Goal: Transaction & Acquisition: Purchase product/service

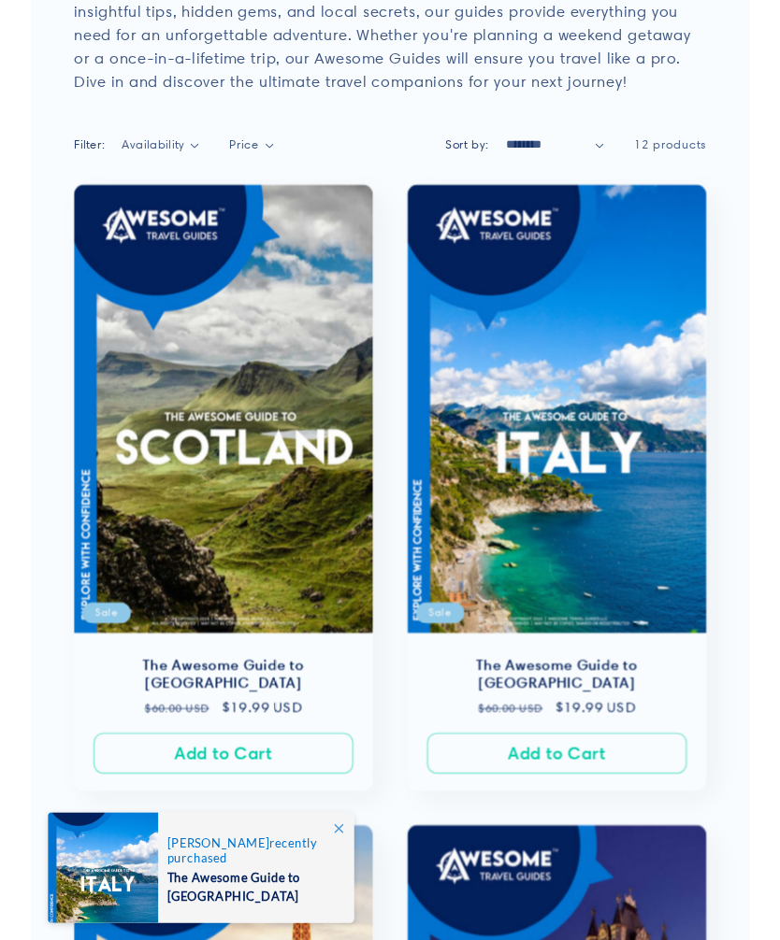
scroll to position [242, 0]
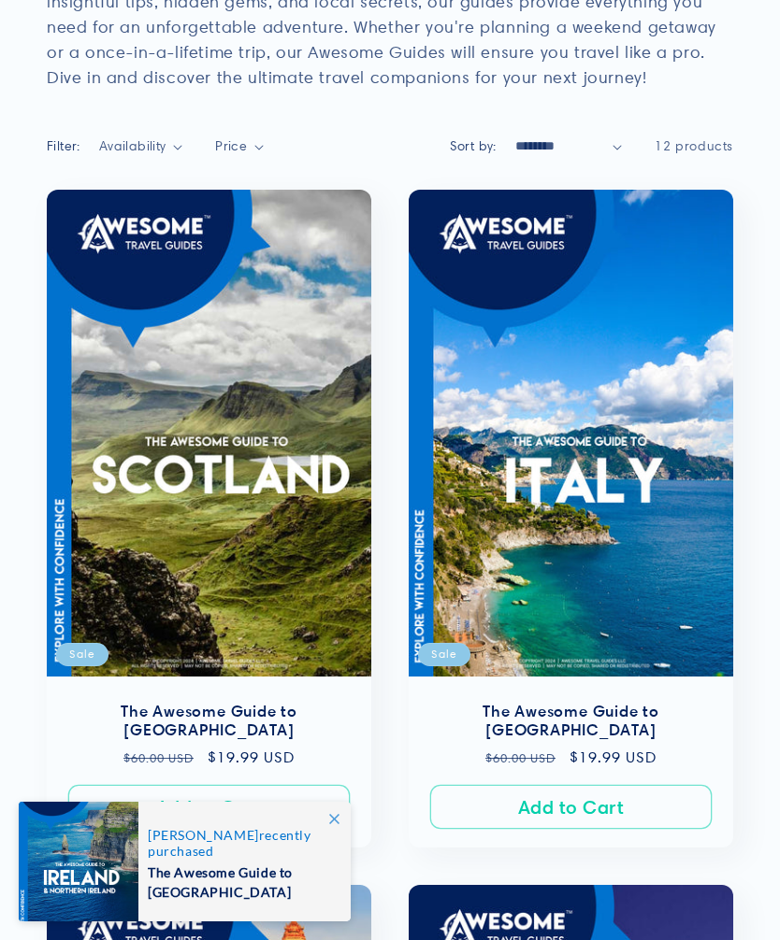
click at [262, 702] on link "The Awesome Guide to [GEOGRAPHIC_DATA]" at bounding box center [208, 721] width 287 height 39
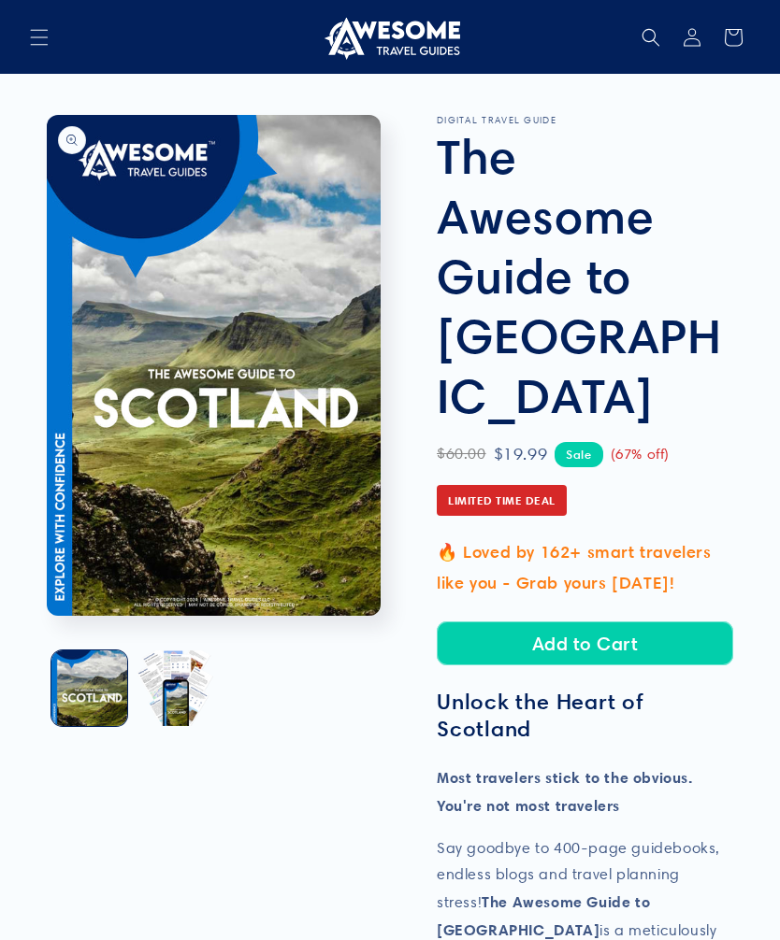
click at [187, 697] on button "Load image 2 in gallery view" at bounding box center [174, 689] width 76 height 76
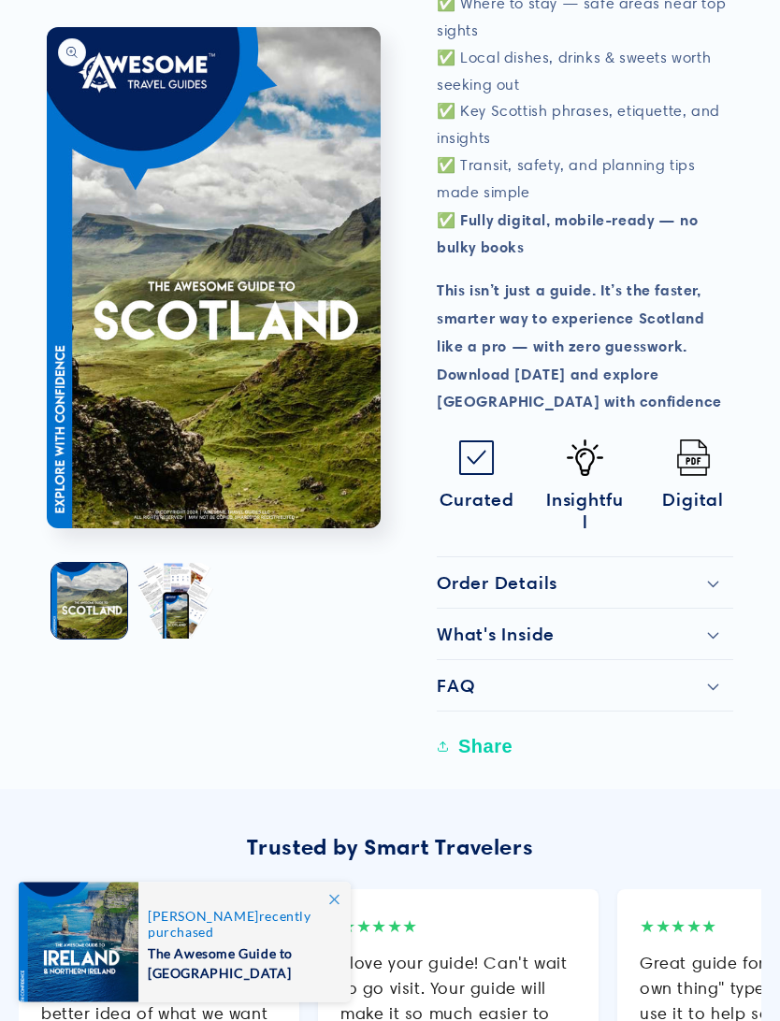
scroll to position [1199, 0]
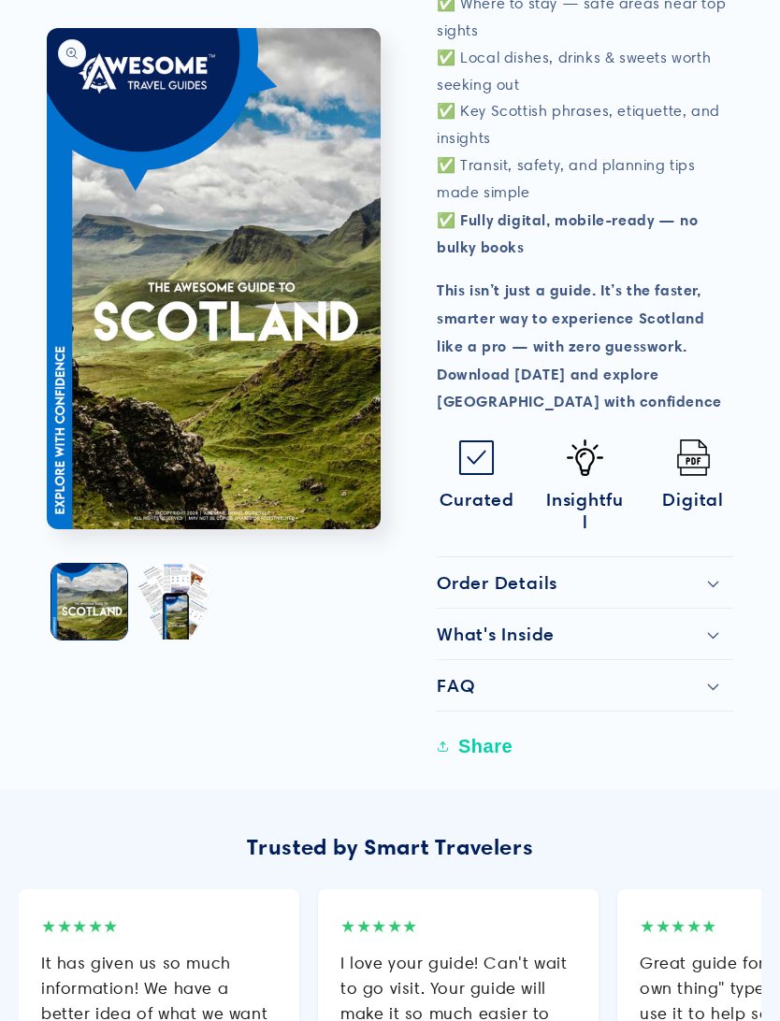
click at [591, 623] on div "What's Inside" at bounding box center [585, 634] width 296 height 22
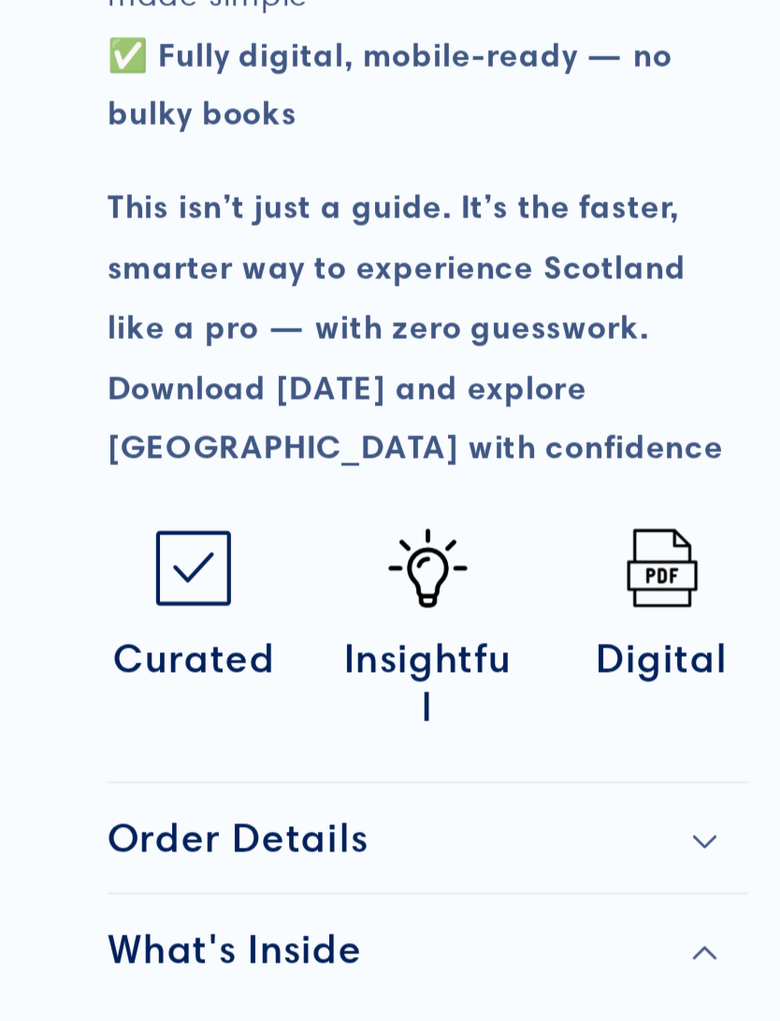
scroll to position [855, 0]
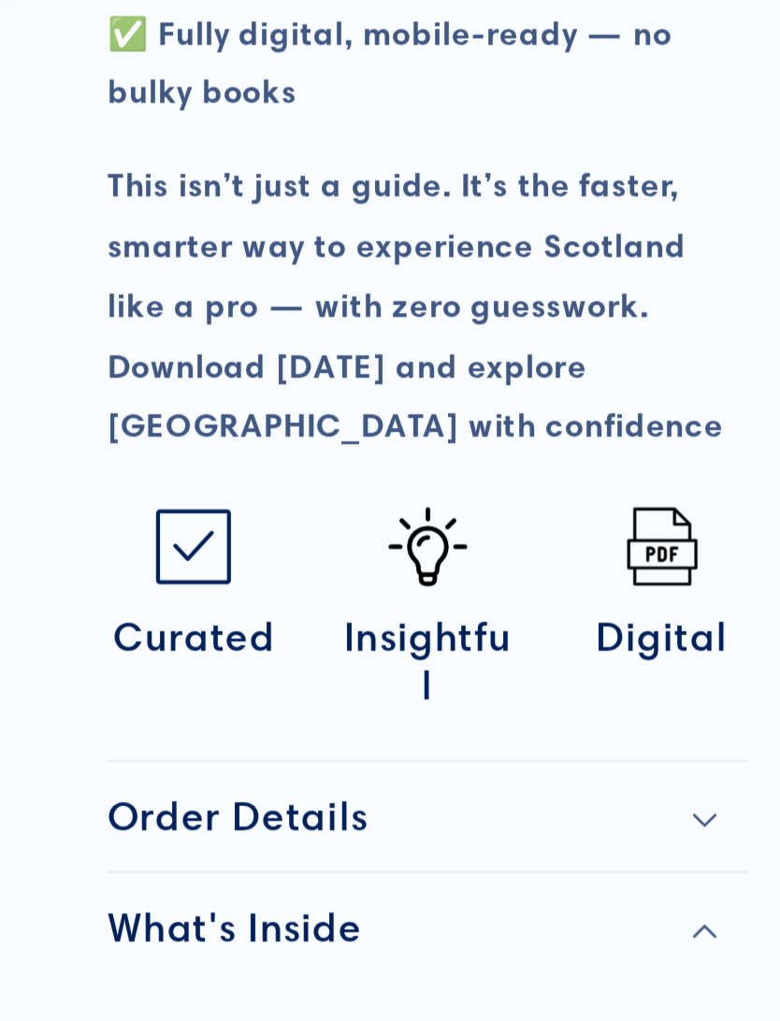
click at [437, 901] on summary "Order Details" at bounding box center [585, 926] width 296 height 50
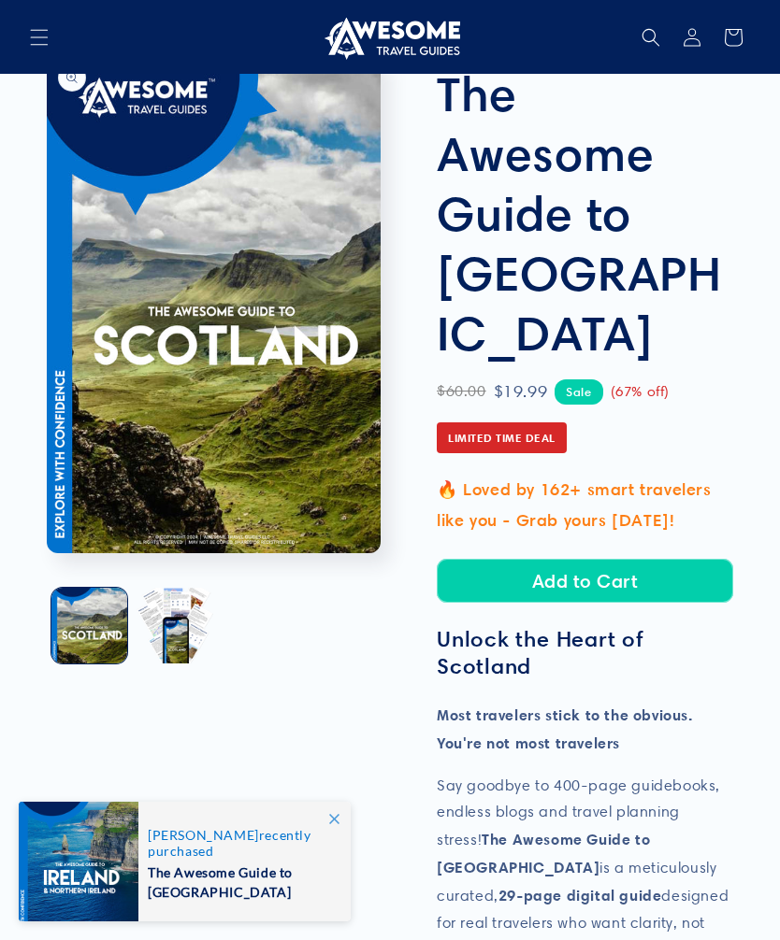
scroll to position [0, 0]
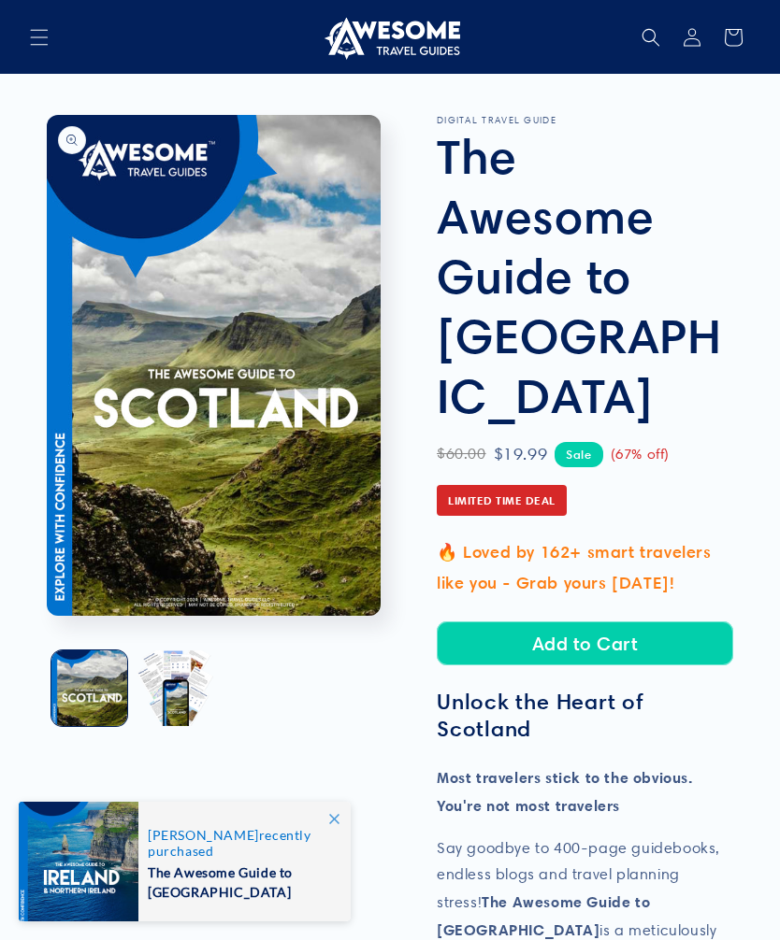
click at [47, 616] on button "Open media 1 in modal" at bounding box center [47, 616] width 0 height 0
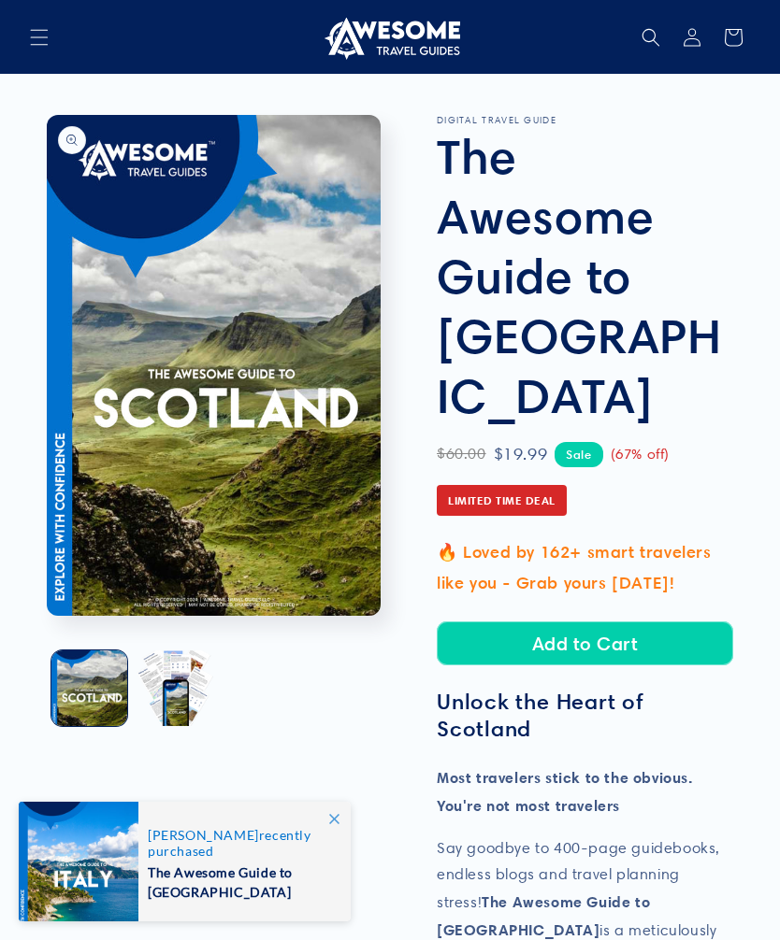
click at [40, 29] on icon "Menu" at bounding box center [39, 37] width 19 height 19
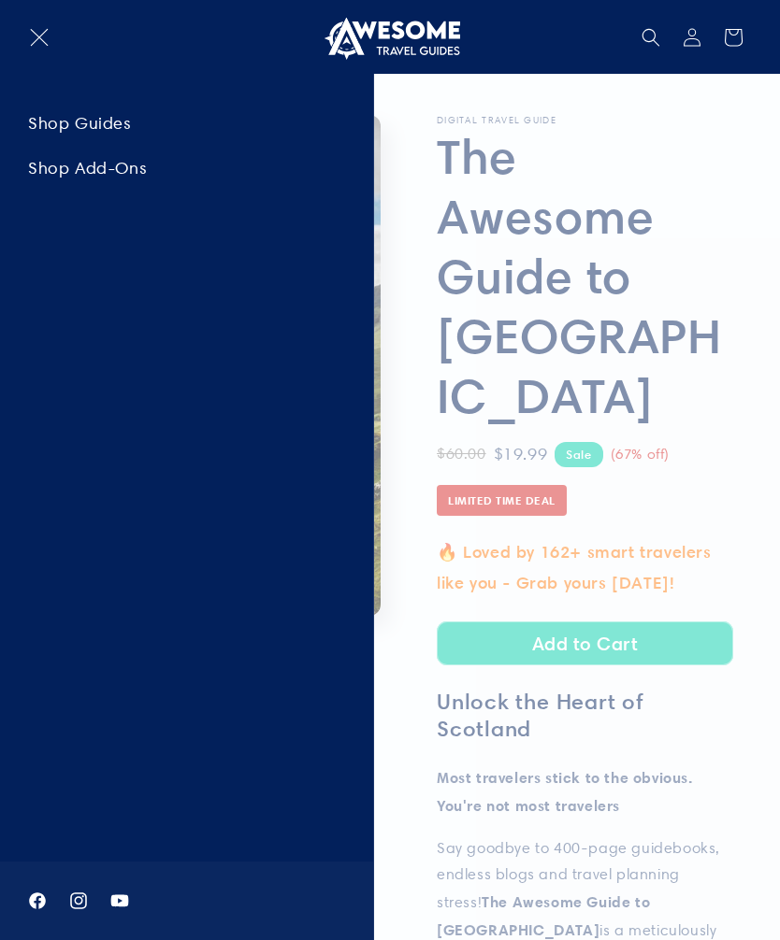
click at [113, 170] on link "Shop Add-Ons" at bounding box center [186, 168] width 373 height 42
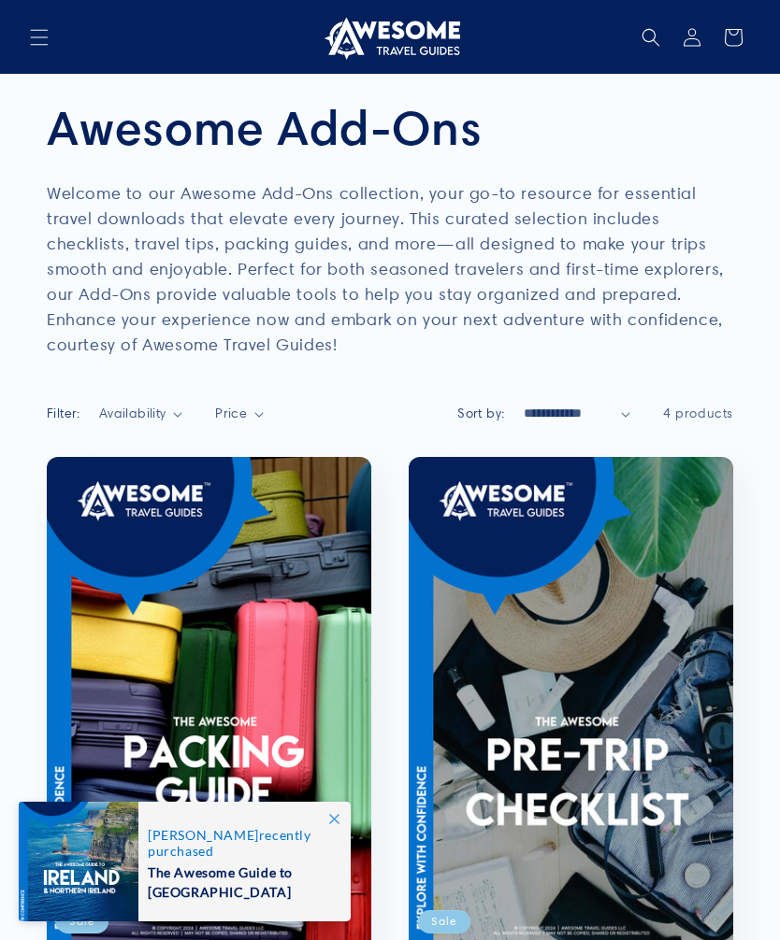
click at [35, 46] on icon "Menu" at bounding box center [39, 37] width 19 height 19
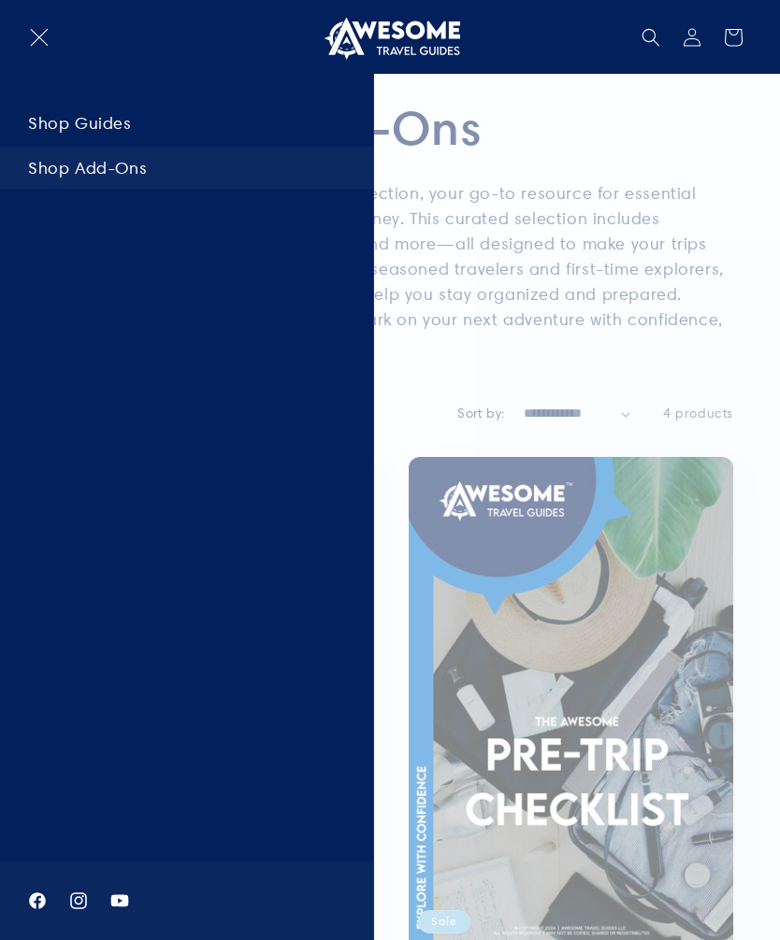
click at [106, 118] on link "Shop Guides" at bounding box center [186, 123] width 373 height 42
